Goal: Navigation & Orientation: Find specific page/section

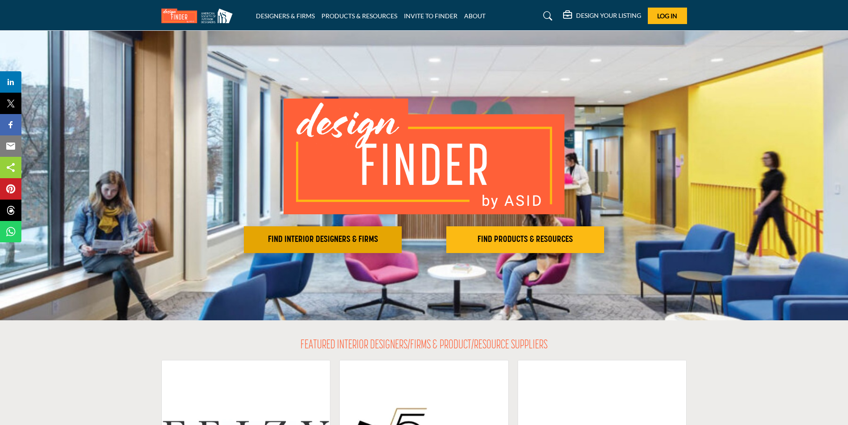
click at [313, 243] on h2 "FIND INTERIOR DESIGNERS & FIRMS" at bounding box center [323, 240] width 153 height 11
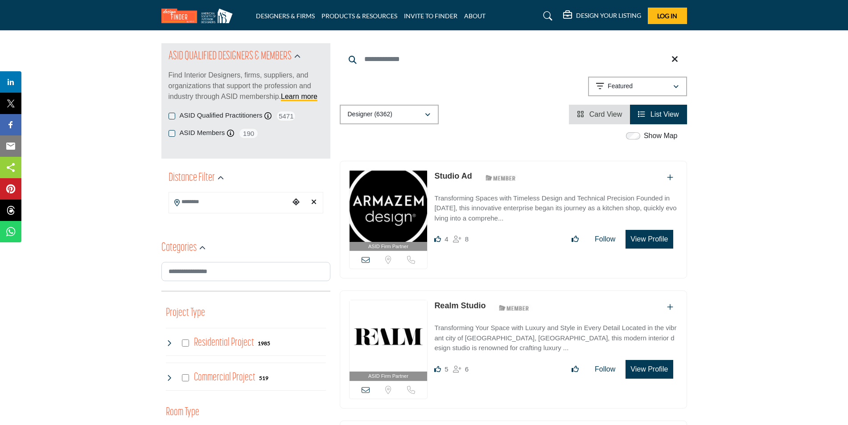
scroll to position [134, 0]
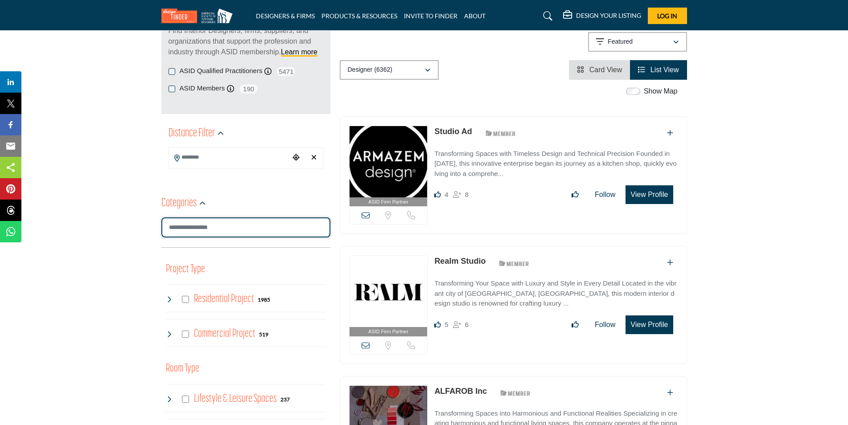
click at [318, 227] on input "Search Category" at bounding box center [245, 228] width 169 height 20
click at [335, 236] on div "ASID Firm Partner ASID Firm Partners are design companies with ASID-qualified i…" at bounding box center [513, 179] width 357 height 127
click at [294, 157] on icon "Choose your current location" at bounding box center [296, 157] width 7 height 7
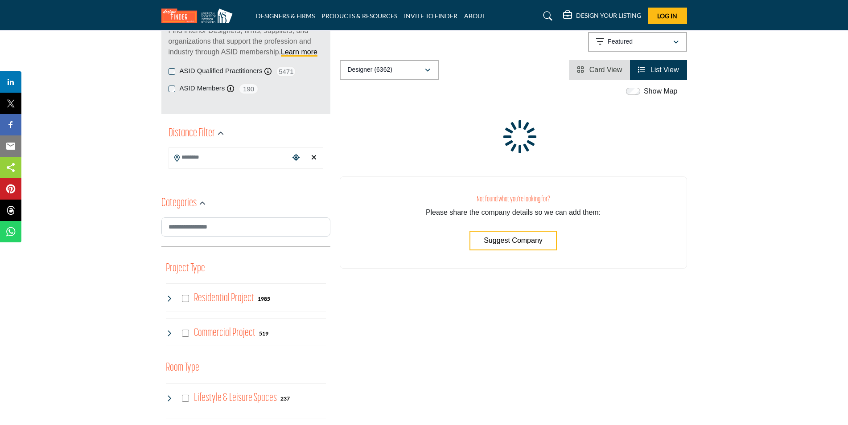
click at [203, 159] on input "Search Location" at bounding box center [229, 157] width 120 height 17
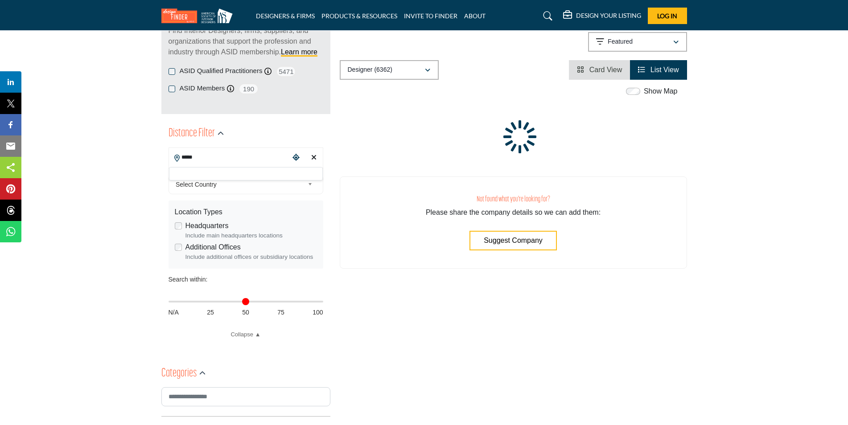
type input "*****"
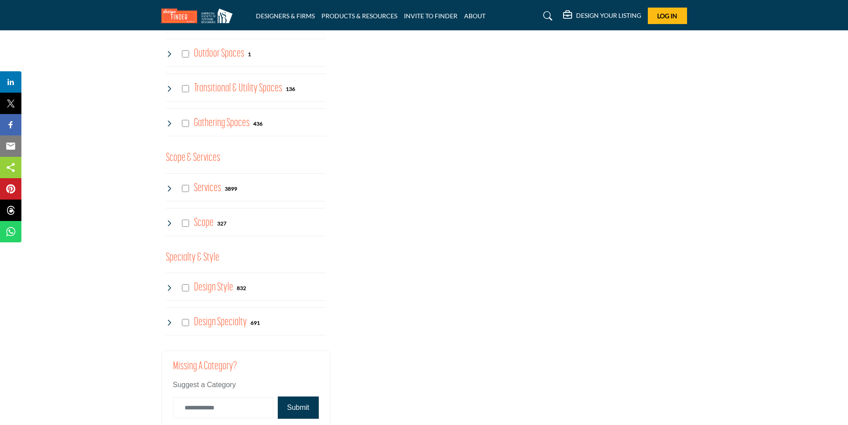
scroll to position [803, 0]
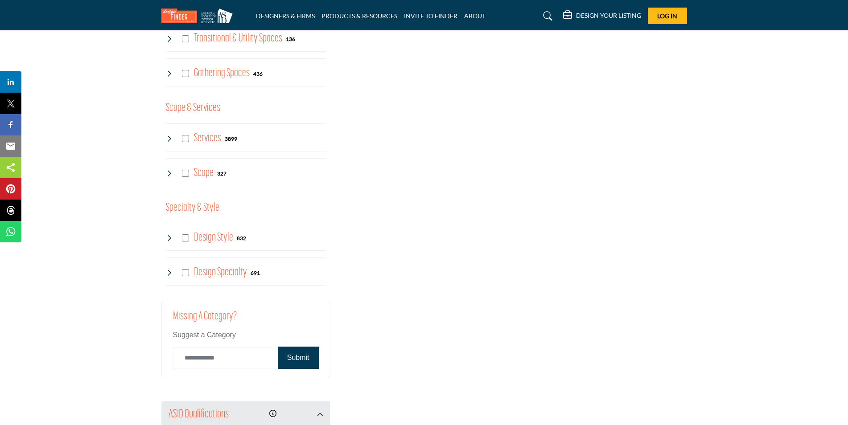
click at [170, 273] on icon at bounding box center [169, 272] width 7 height 7
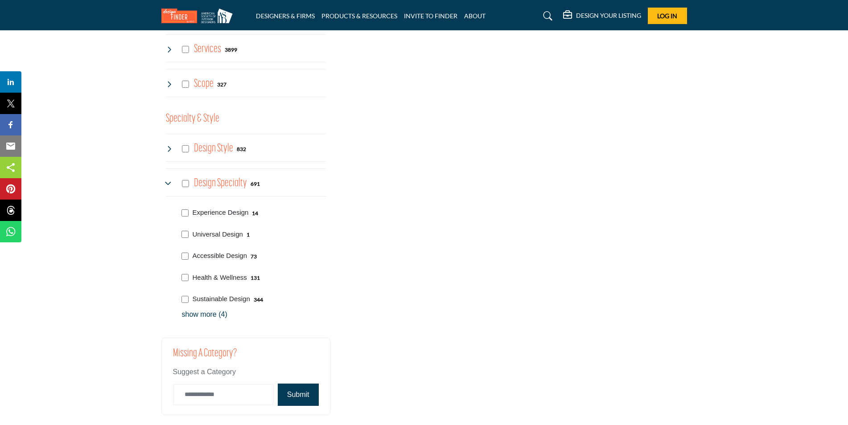
scroll to position [937, 0]
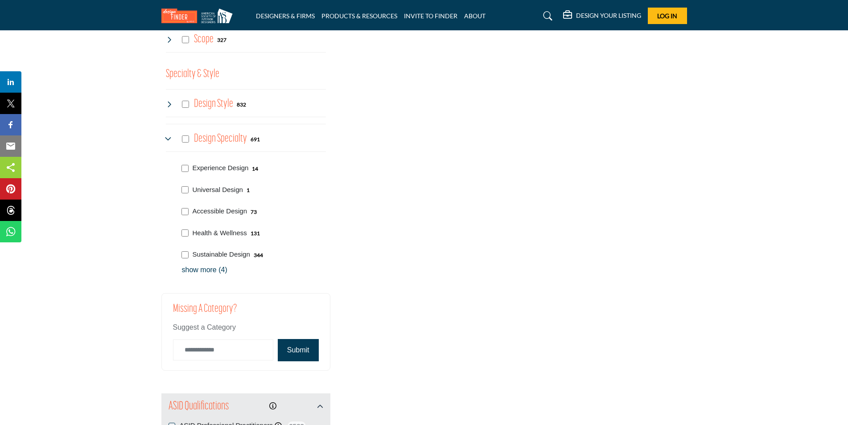
click at [205, 270] on p "show more (4)" at bounding box center [254, 270] width 144 height 11
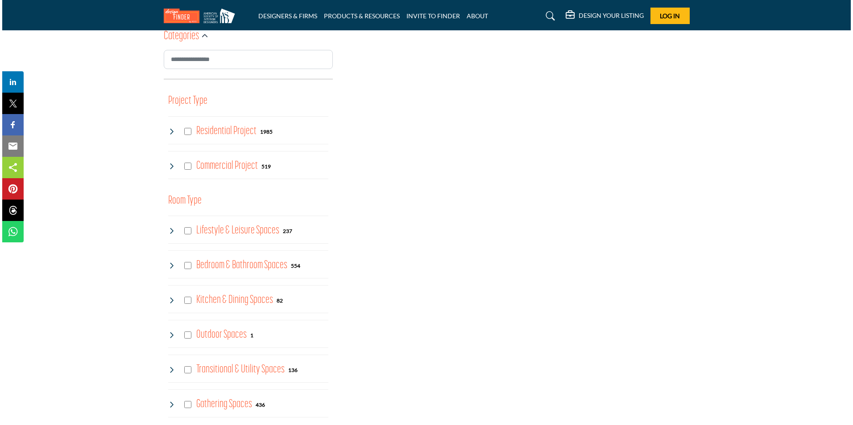
scroll to position [134, 0]
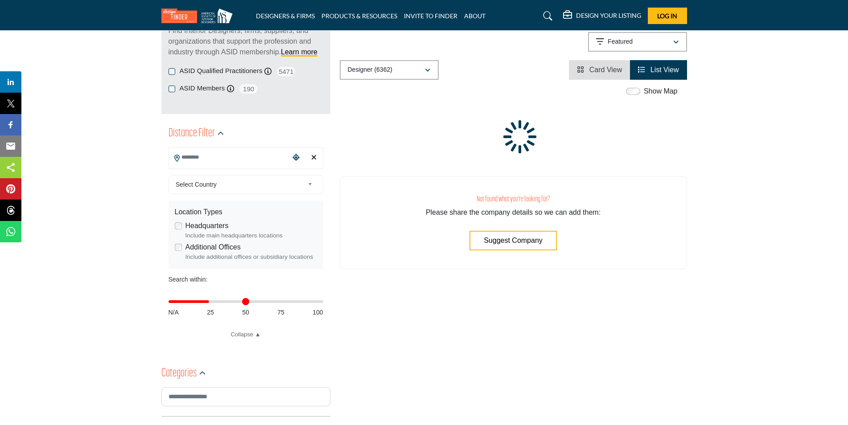
drag, startPoint x: 173, startPoint y: 301, endPoint x: 210, endPoint y: 304, distance: 36.7
type input "**"
click at [210, 303] on input "Distance in miles" at bounding box center [246, 302] width 155 height 2
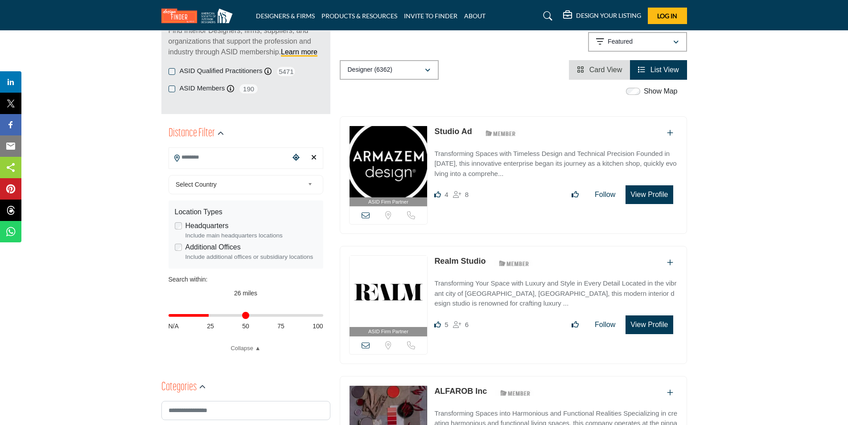
click at [651, 195] on button "View Profile" at bounding box center [649, 195] width 47 height 19
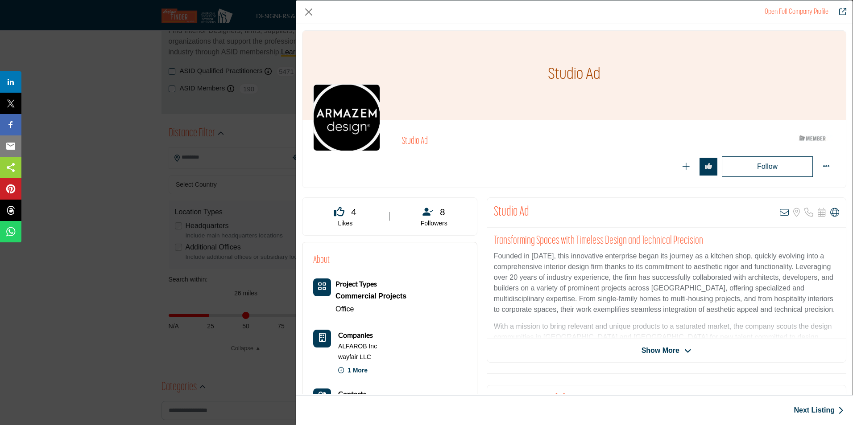
click at [665, 348] on span "Show More" at bounding box center [660, 351] width 38 height 11
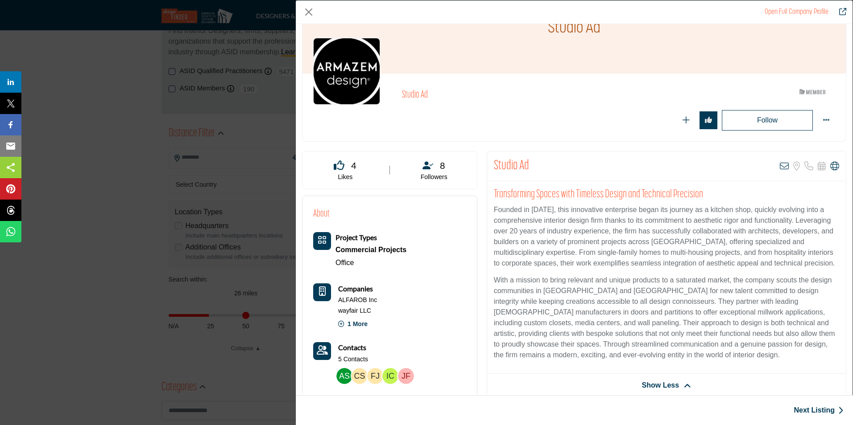
scroll to position [45, 0]
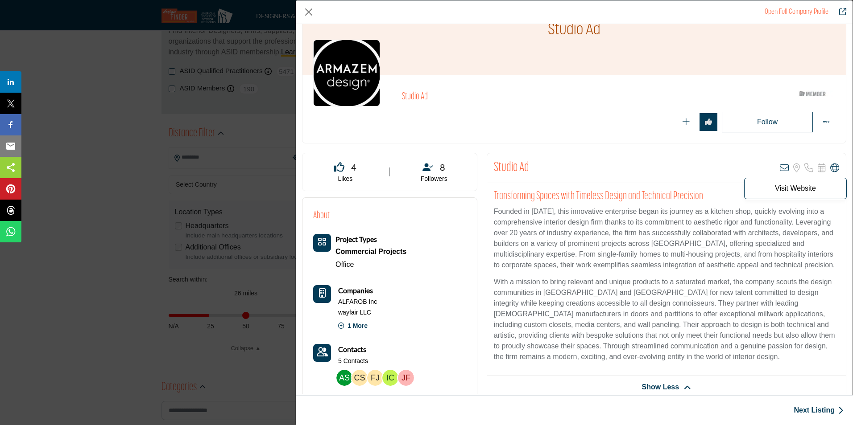
click at [830, 167] on icon "Company Data Modal" at bounding box center [834, 168] width 9 height 9
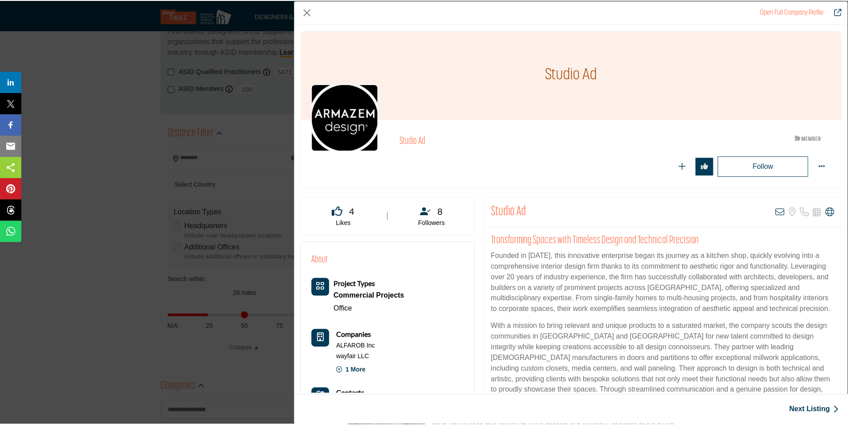
scroll to position [45, 0]
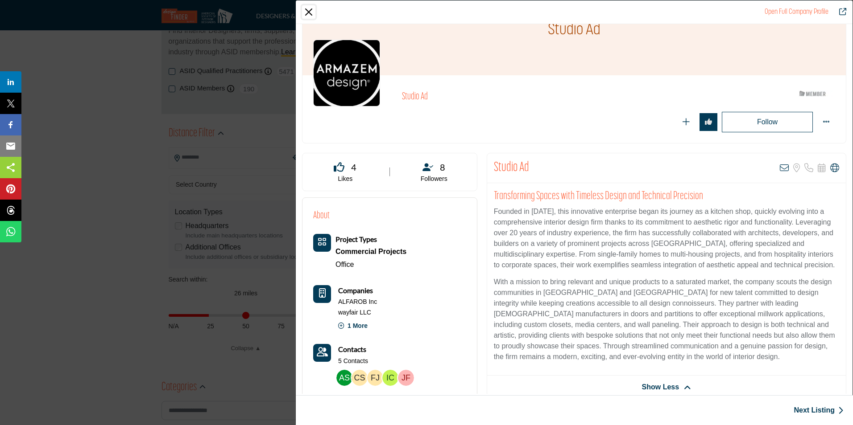
click at [308, 14] on button "Close" at bounding box center [308, 11] width 13 height 13
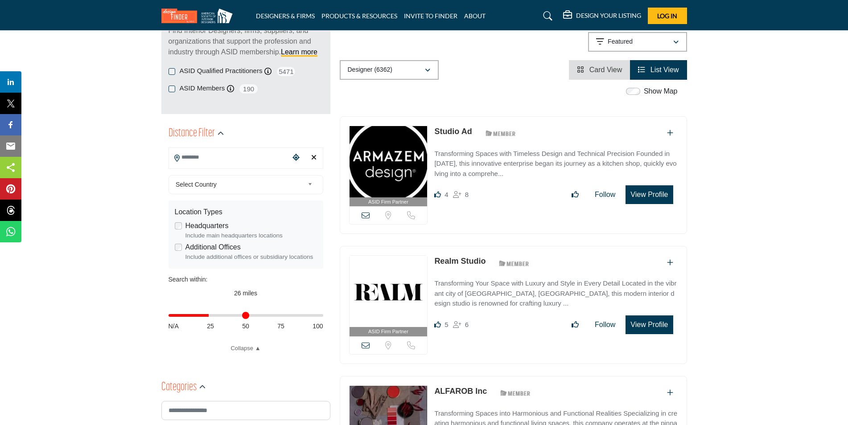
click at [211, 158] on input "Search Location" at bounding box center [229, 157] width 120 height 17
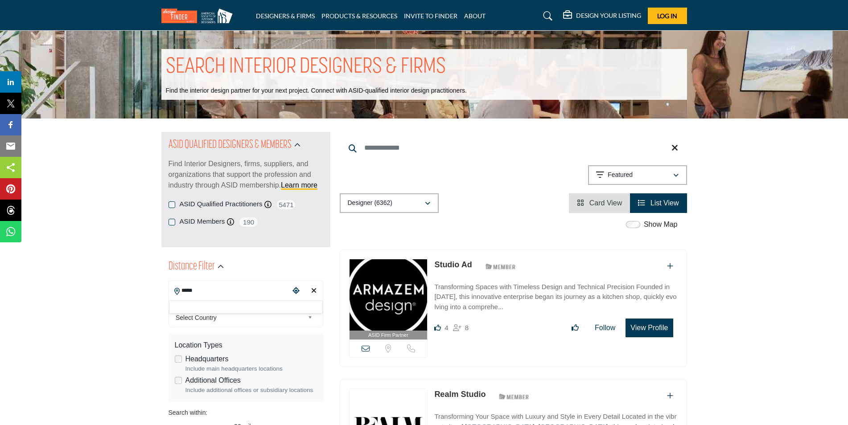
scroll to position [0, 0]
type input "**********"
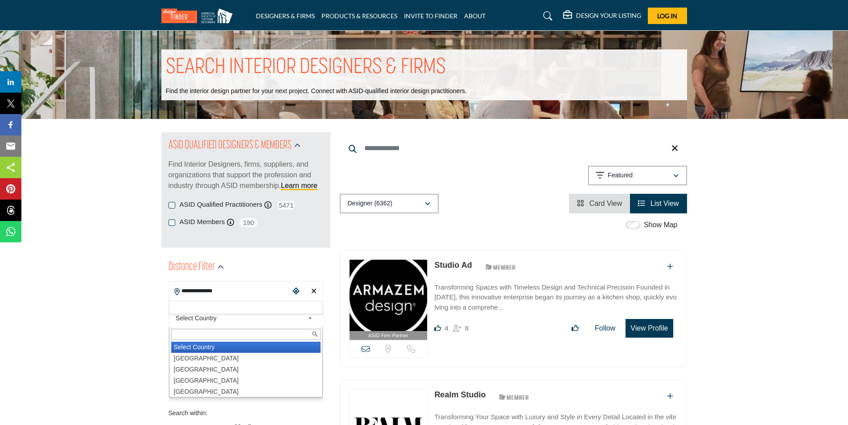
click at [310, 320] on b at bounding box center [312, 318] width 8 height 11
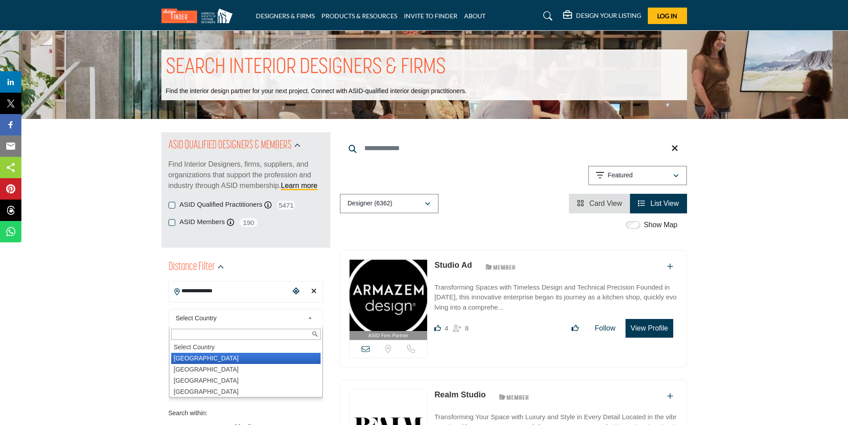
click at [205, 356] on li "United States" at bounding box center [245, 358] width 149 height 11
type input "***"
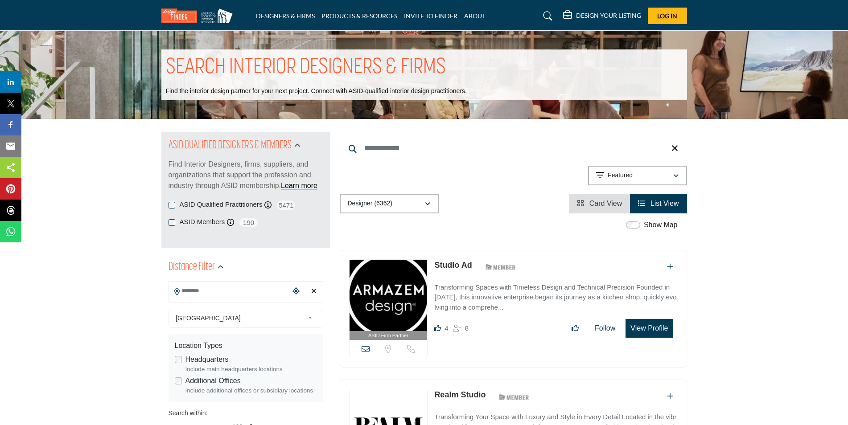
click at [205, 356] on label "Headquarters" at bounding box center [207, 360] width 43 height 11
click at [232, 294] on input "Search Location" at bounding box center [229, 291] width 120 height 17
click at [297, 294] on icon "Choose your current location" at bounding box center [296, 291] width 7 height 7
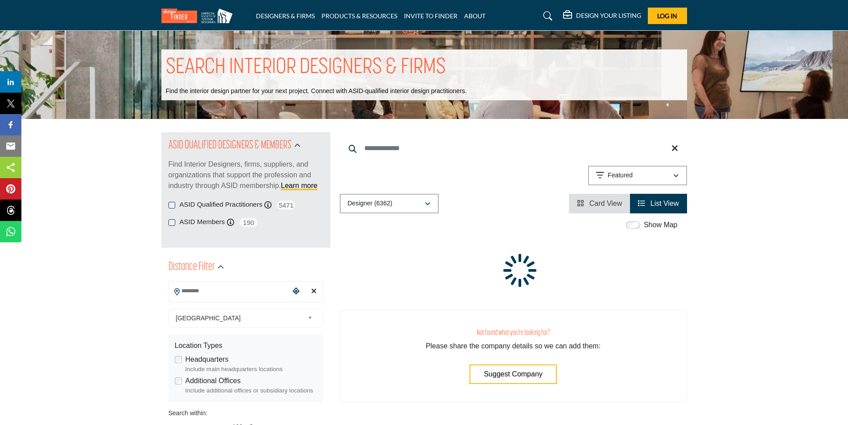
click at [598, 205] on span "Card View" at bounding box center [606, 204] width 33 height 8
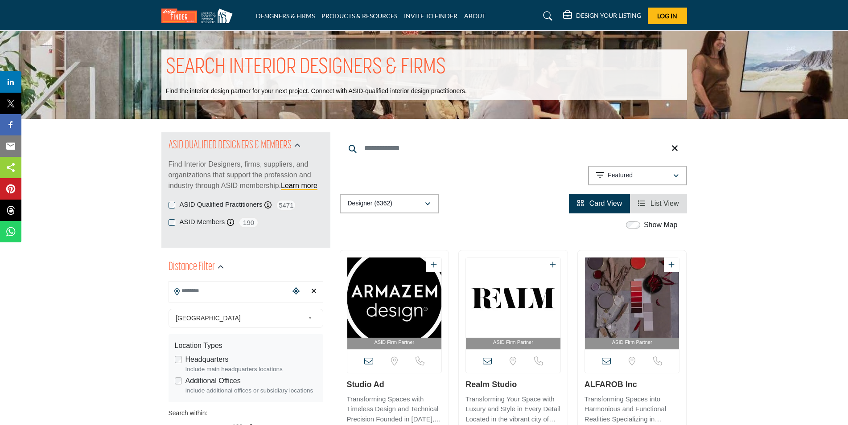
click at [221, 289] on input "Search Location" at bounding box center [229, 291] width 120 height 17
click at [547, 17] on icon at bounding box center [548, 16] width 9 height 9
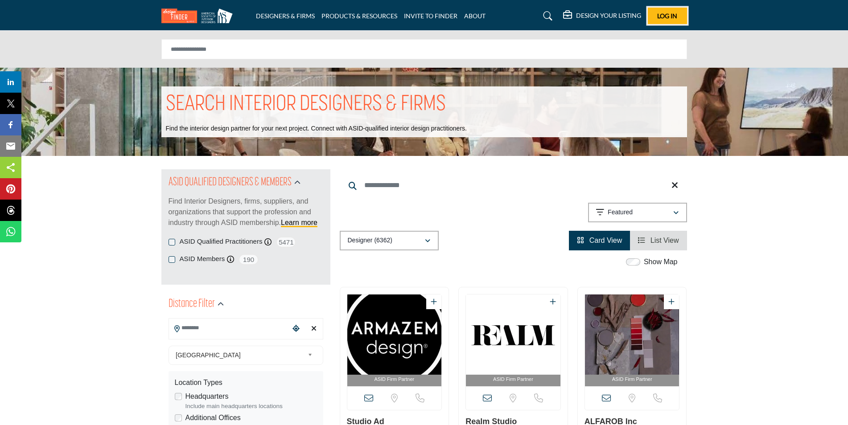
click at [669, 13] on span "Log In" at bounding box center [667, 16] width 20 height 8
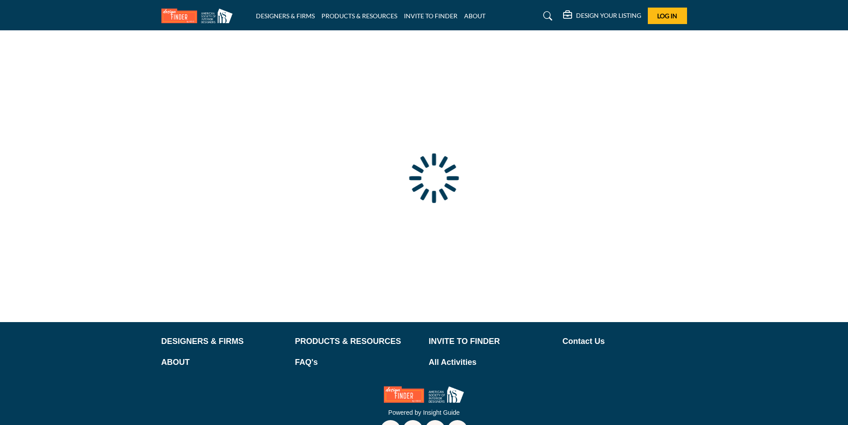
click at [0, 0] on div at bounding box center [0, 0] width 0 height 0
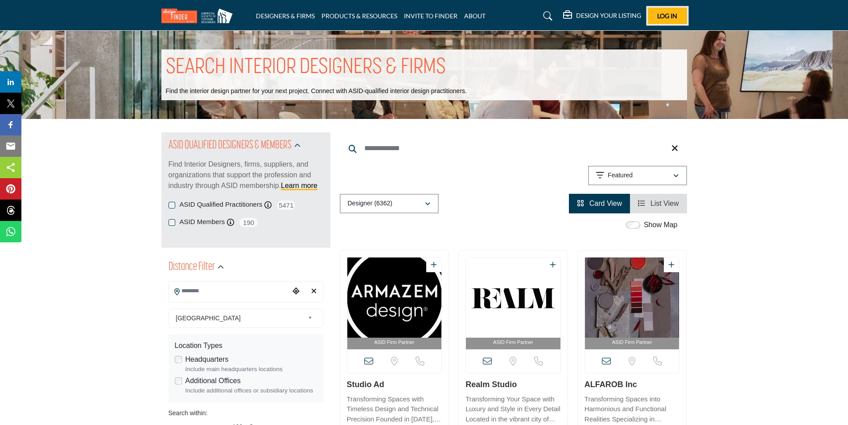
click at [664, 18] on span "Log In" at bounding box center [667, 16] width 20 height 8
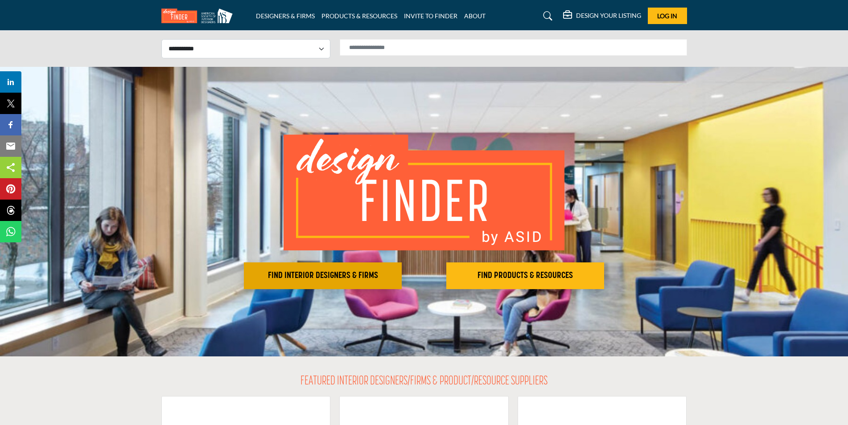
click at [351, 269] on button "FIND INTERIOR DESIGNERS & FIRMS" at bounding box center [323, 276] width 158 height 27
